Goal: Task Accomplishment & Management: Use online tool/utility

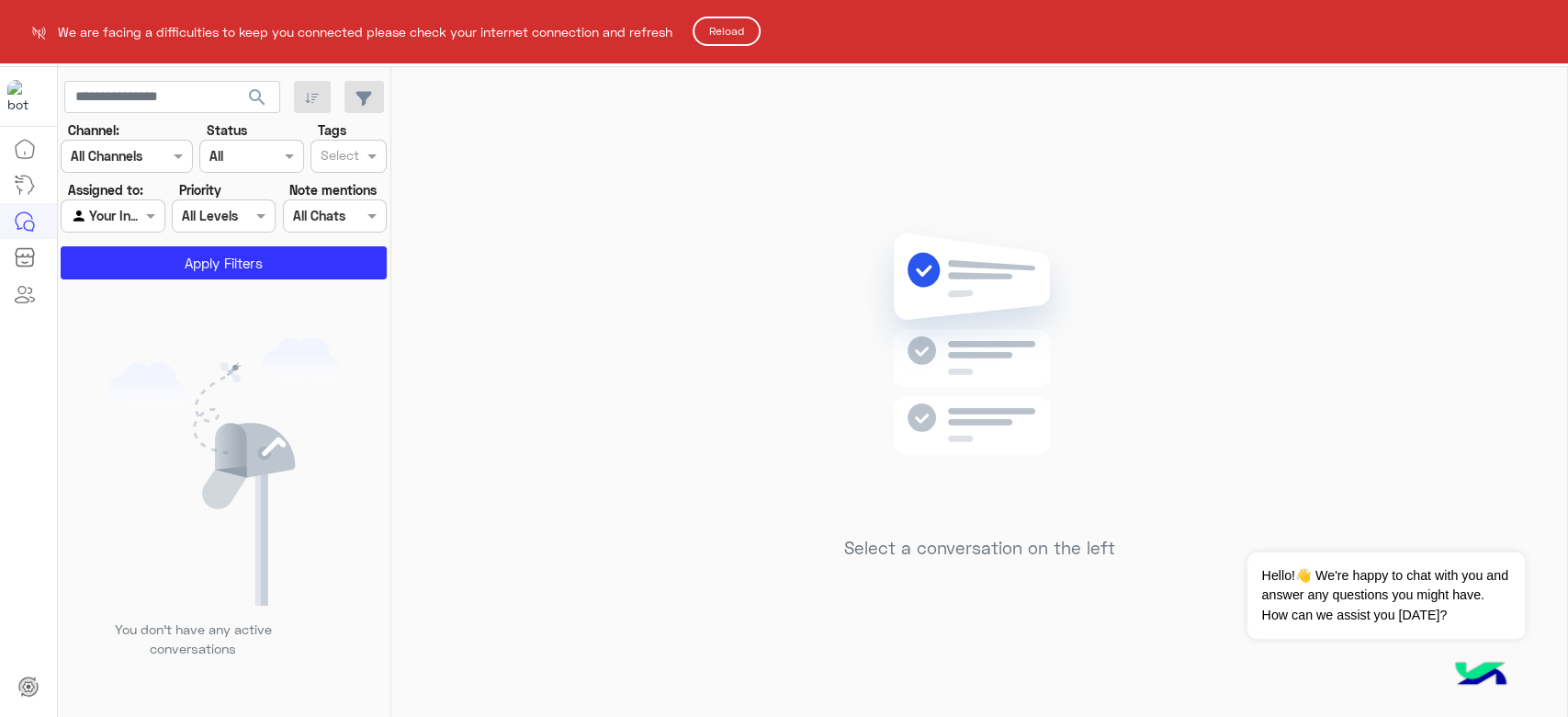
click at [731, 33] on button "Reload" at bounding box center [727, 31] width 68 height 29
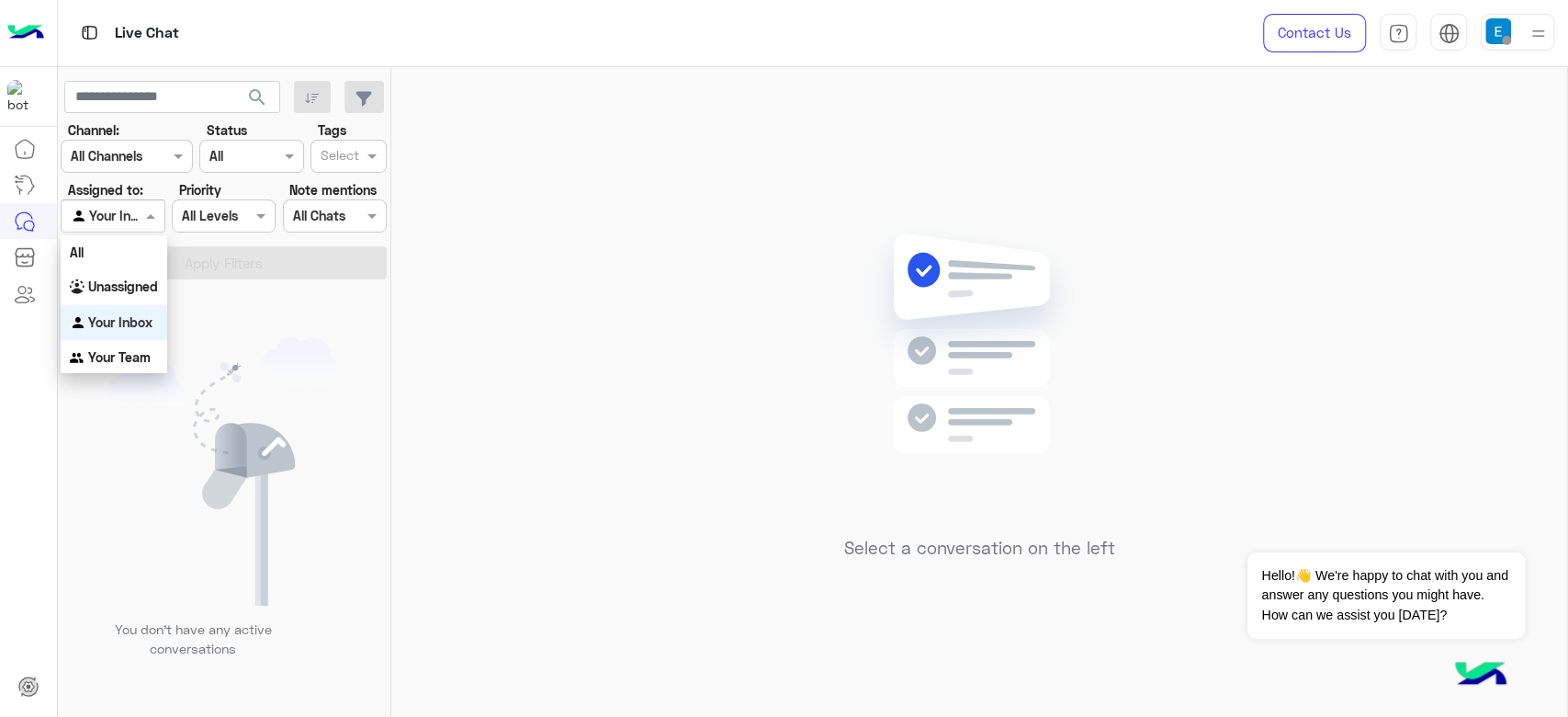
click at [110, 219] on input "text" at bounding box center [92, 216] width 43 height 19
click at [118, 247] on div "All" at bounding box center [114, 251] width 106 height 34
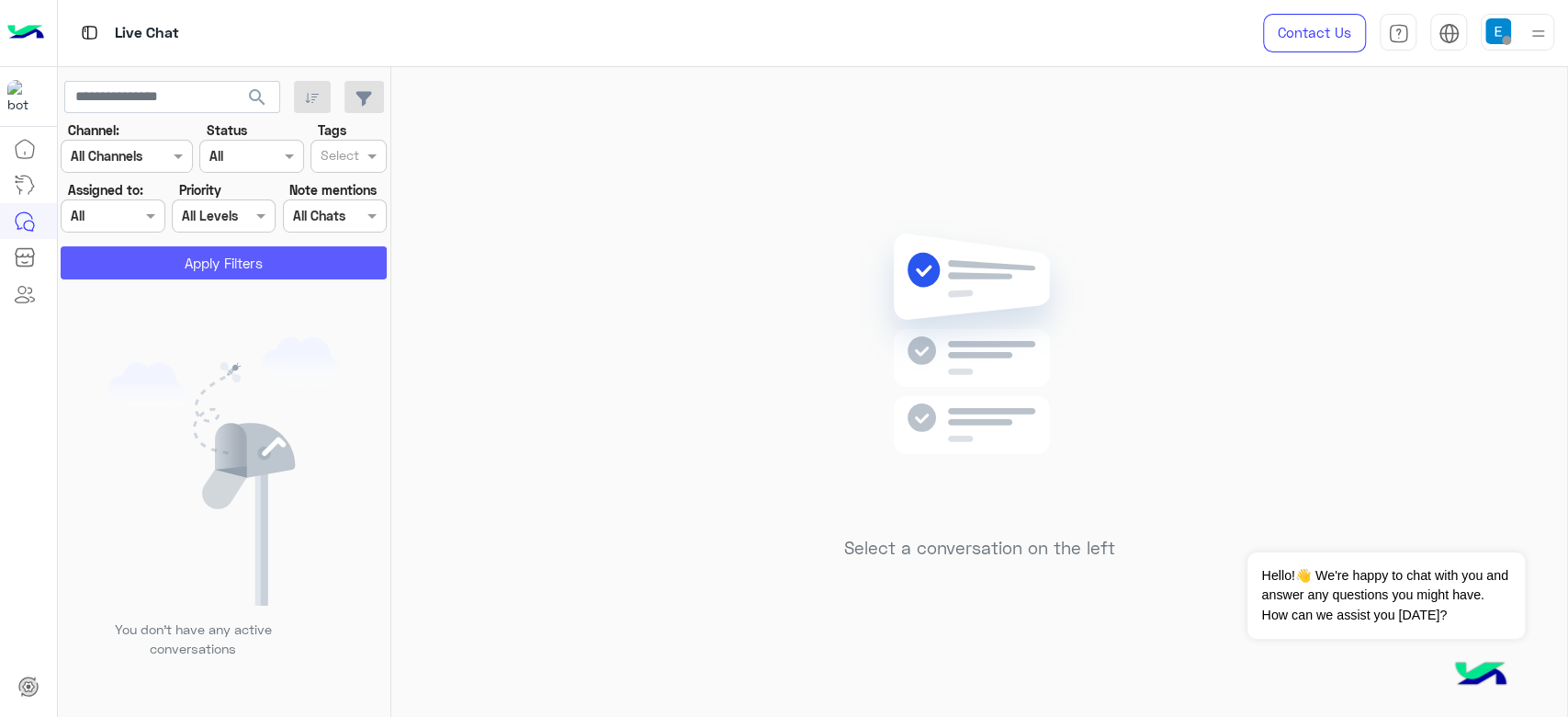
click at [118, 247] on button "Apply Filters" at bounding box center [224, 263] width 327 height 33
click at [214, 256] on button "Apply Filters" at bounding box center [224, 263] width 327 height 33
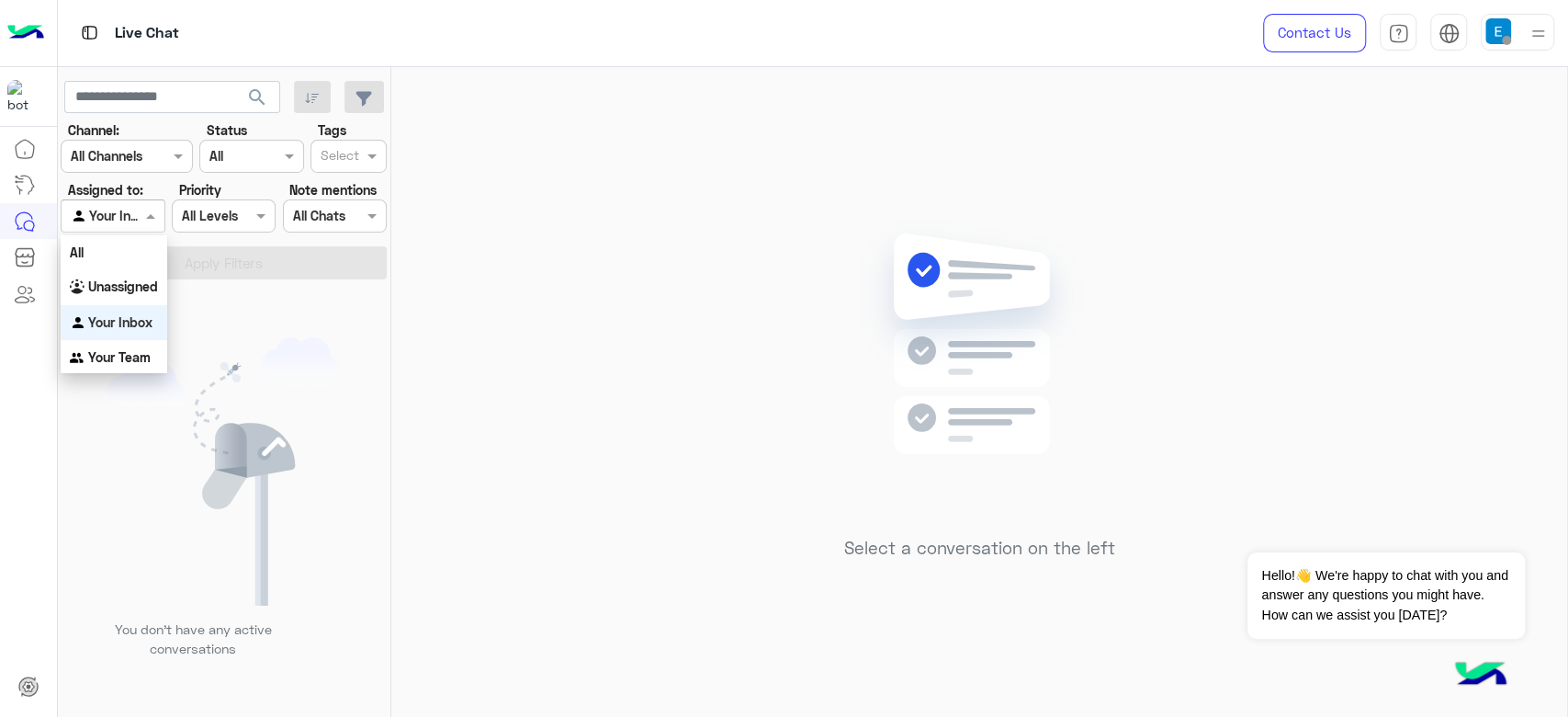
click at [137, 205] on div at bounding box center [113, 215] width 102 height 21
click at [121, 244] on div "All" at bounding box center [114, 251] width 106 height 34
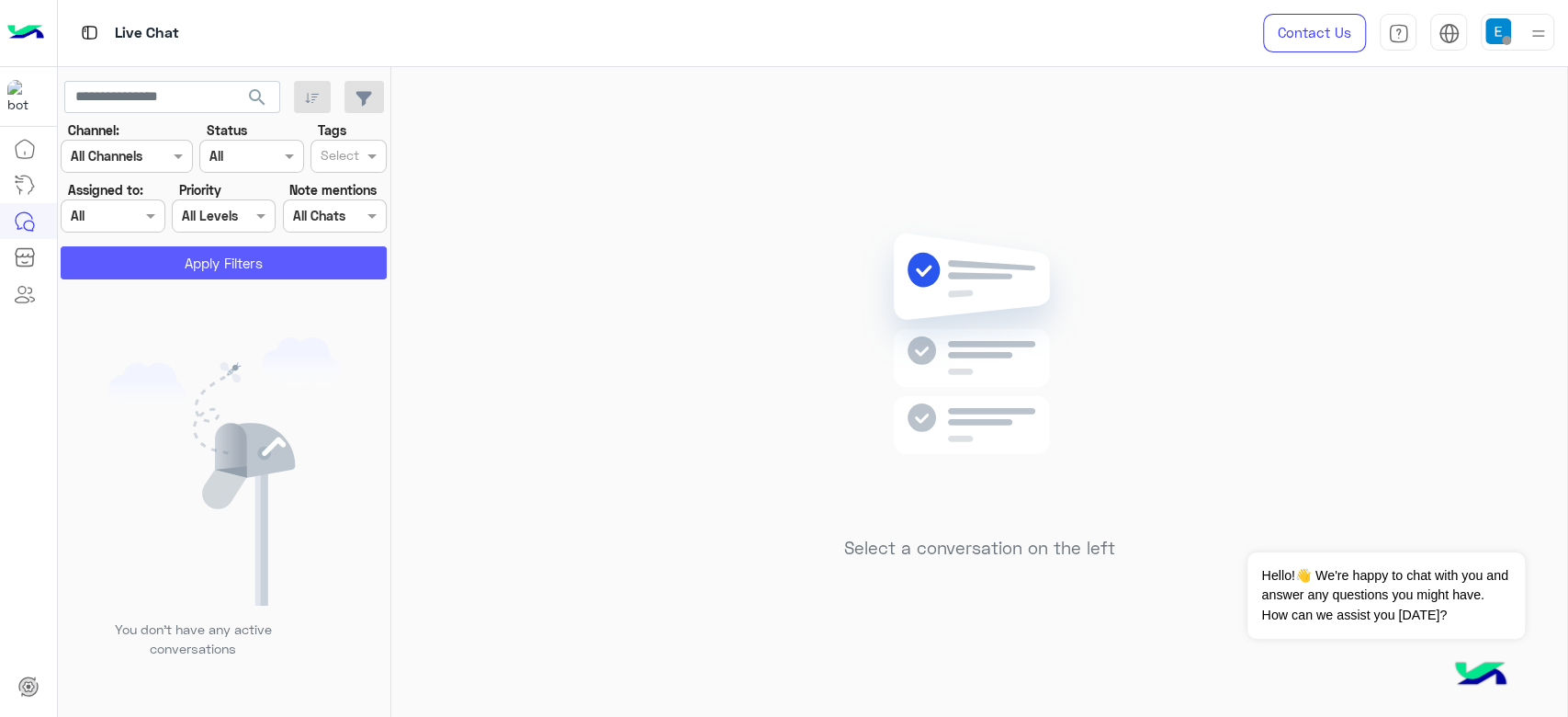
click at [138, 254] on button "Apply Filters" at bounding box center [224, 263] width 327 height 33
